Goal: Task Accomplishment & Management: Manage account settings

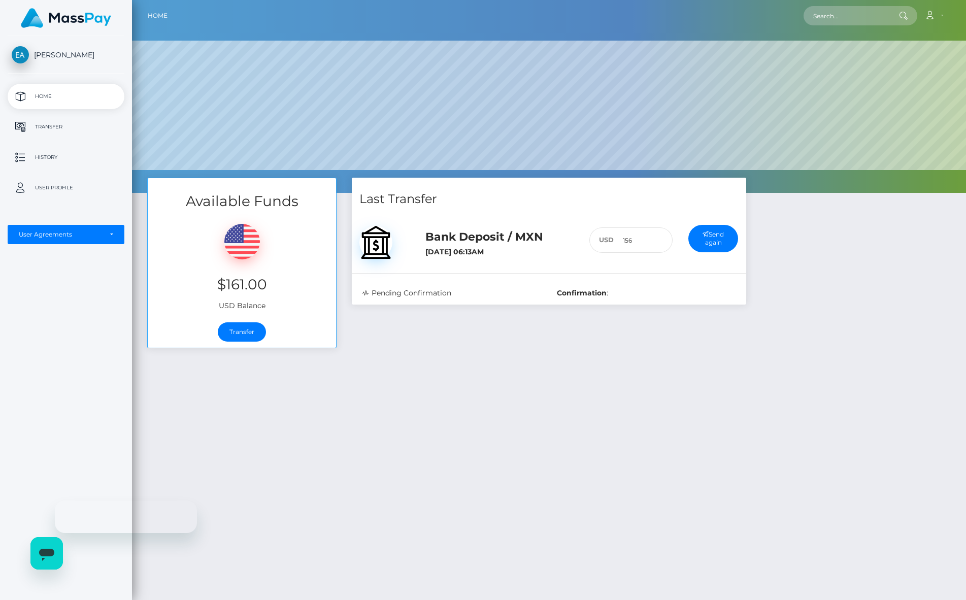
scroll to position [193, 834]
click at [237, 325] on link "Transfer" at bounding box center [242, 331] width 48 height 19
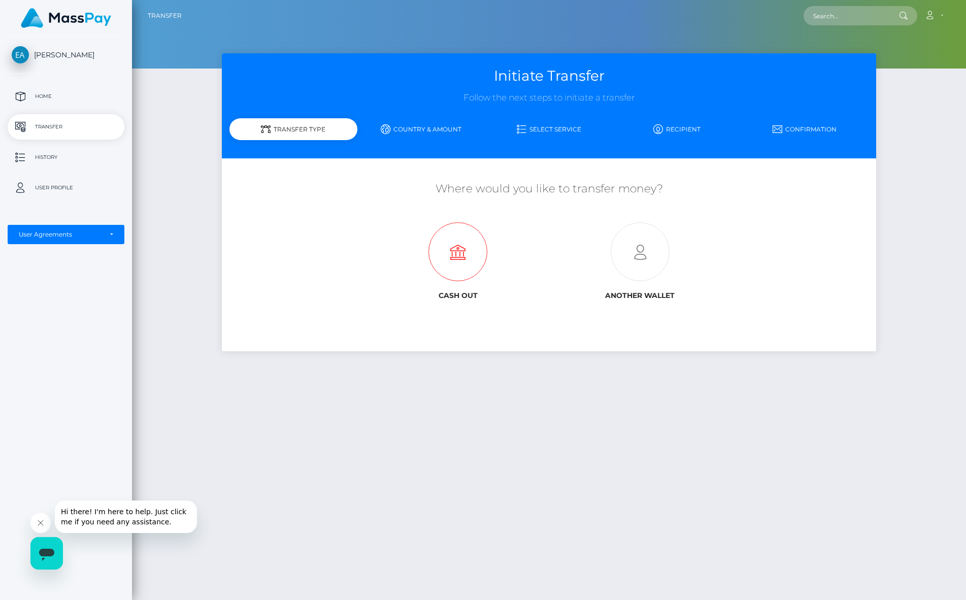
click at [483, 249] on icon at bounding box center [458, 252] width 182 height 59
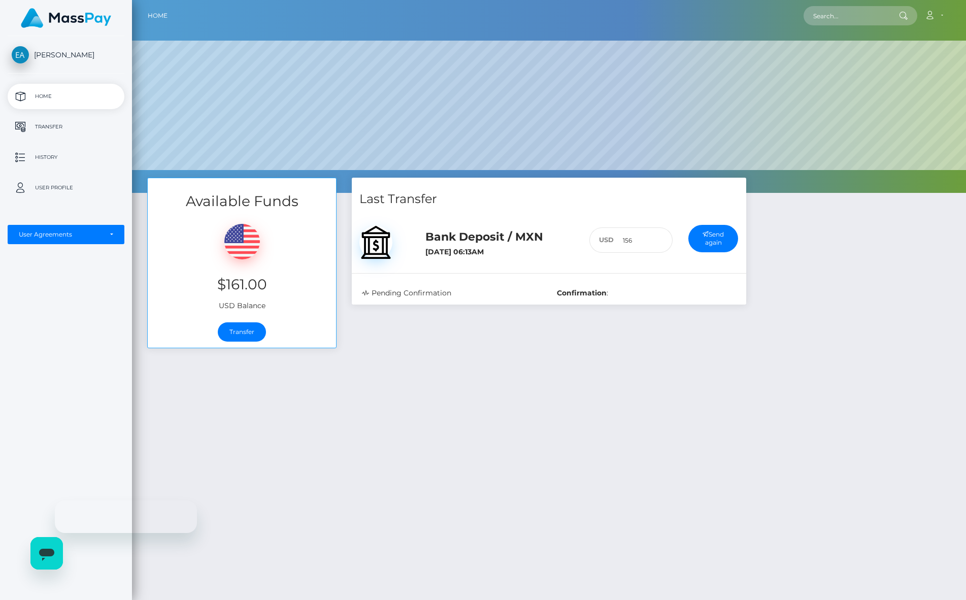
scroll to position [193, 834]
click at [225, 328] on link "Transfer" at bounding box center [242, 331] width 48 height 19
click at [73, 20] on img at bounding box center [66, 18] width 90 height 20
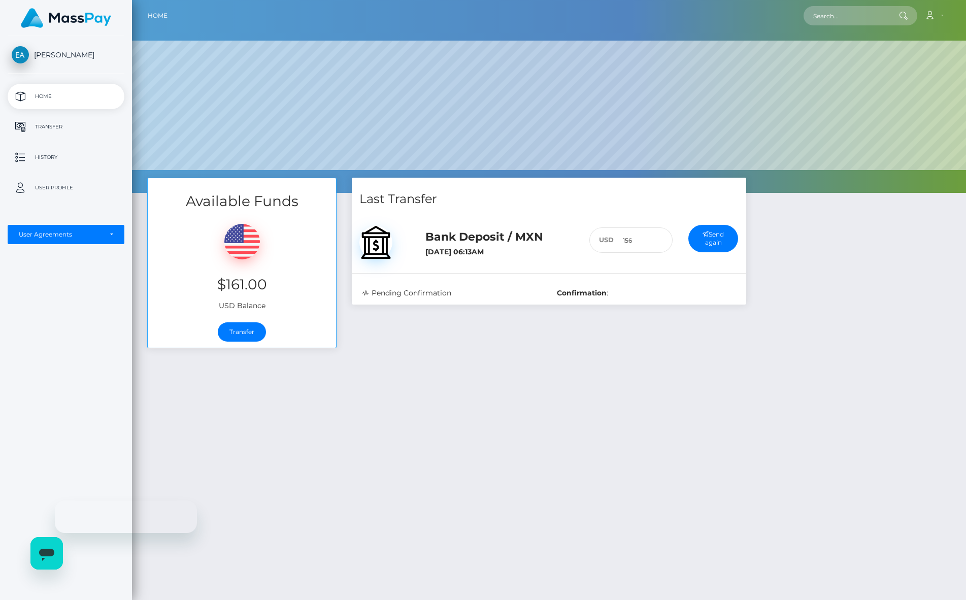
click at [53, 91] on p "Home" at bounding box center [66, 96] width 109 height 15
click at [935, 17] on link "Account" at bounding box center [933, 15] width 30 height 21
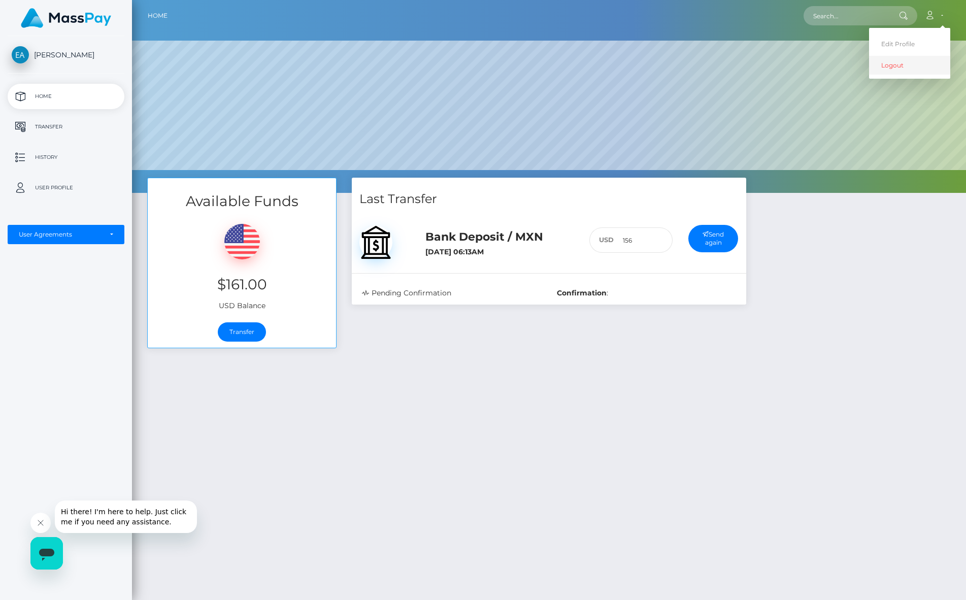
click at [897, 67] on link "Logout" at bounding box center [909, 65] width 81 height 19
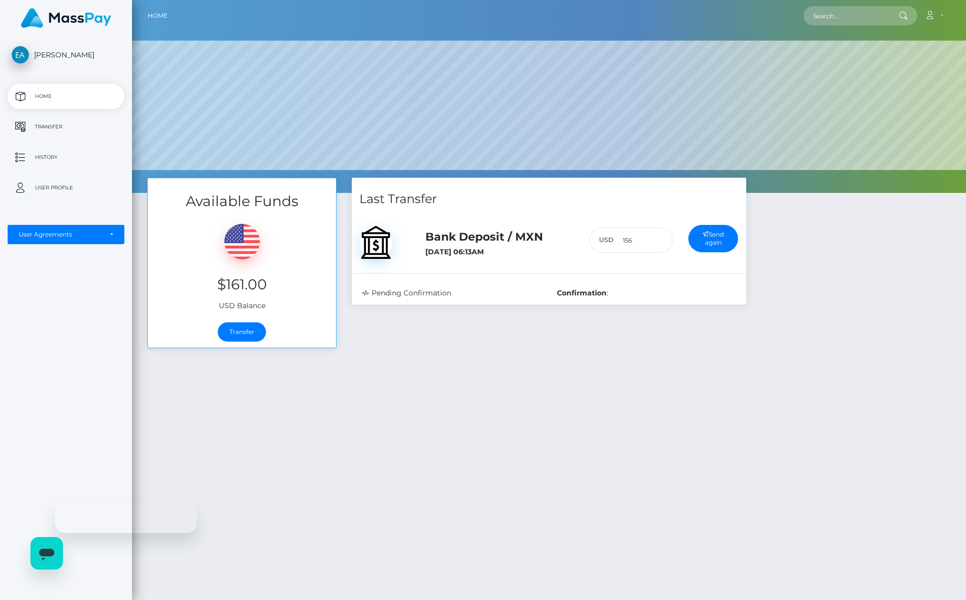
scroll to position [193, 834]
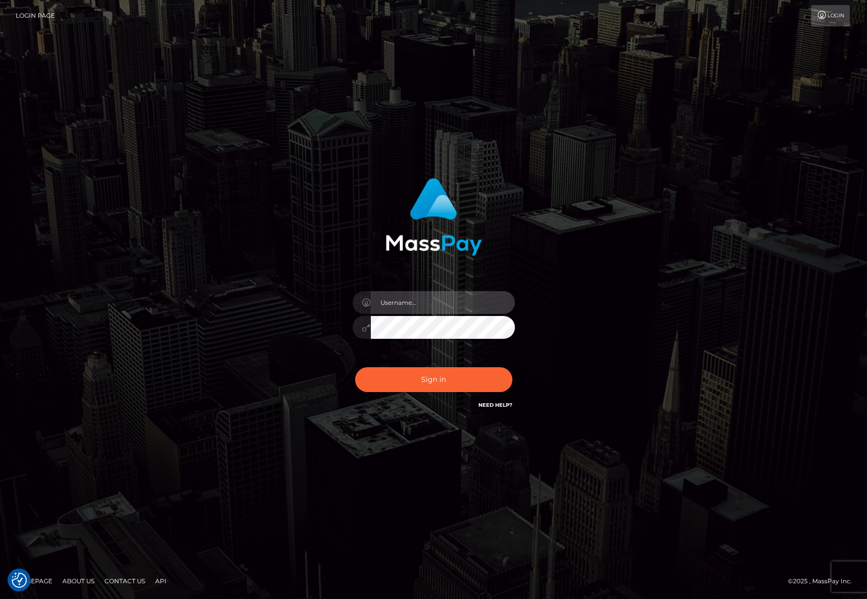
type input "[PERSON_NAME].ievpro"
click at [460, 298] on input "[PERSON_NAME].ievpro" at bounding box center [443, 302] width 144 height 23
click at [444, 312] on input "efrain.ievpro" at bounding box center [443, 302] width 144 height 23
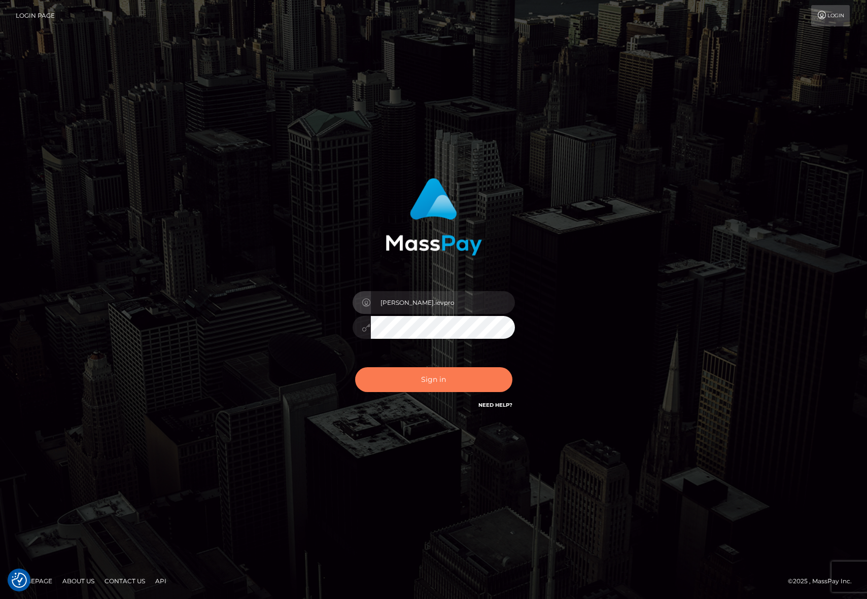
click at [443, 377] on button "Sign in" at bounding box center [433, 379] width 157 height 25
